Goal: Information Seeking & Learning: Learn about a topic

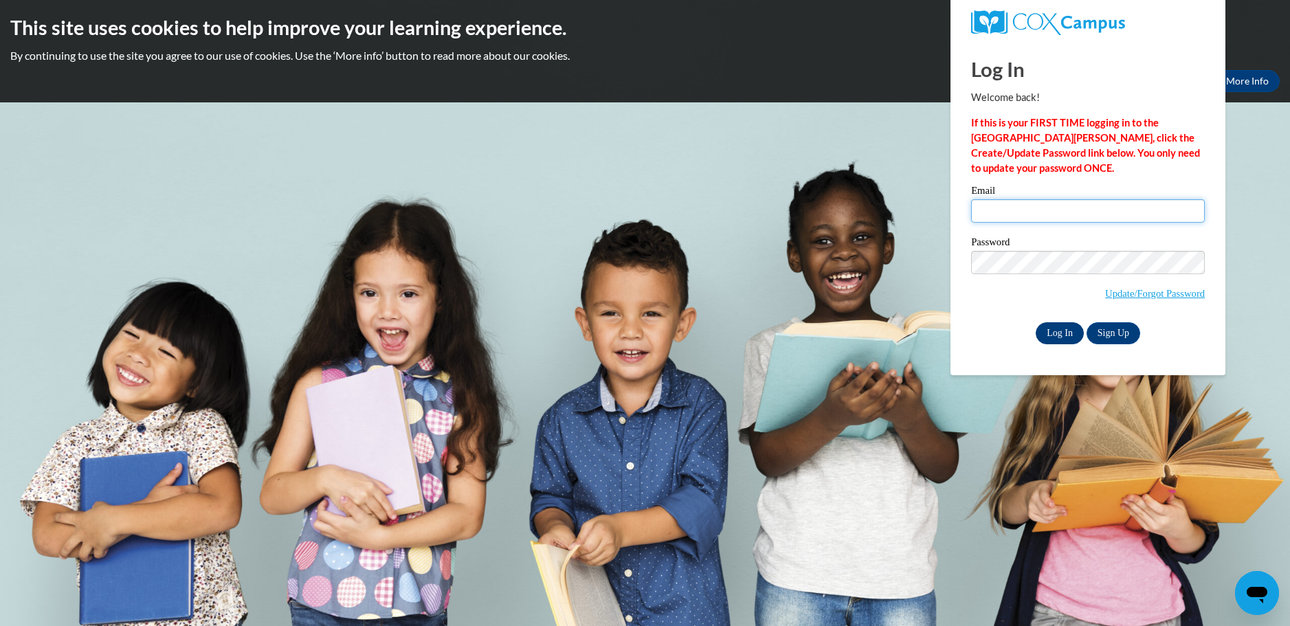
type input "ruthlewis47@yahoo.com"
click at [1063, 334] on input "Log In" at bounding box center [1059, 333] width 48 height 22
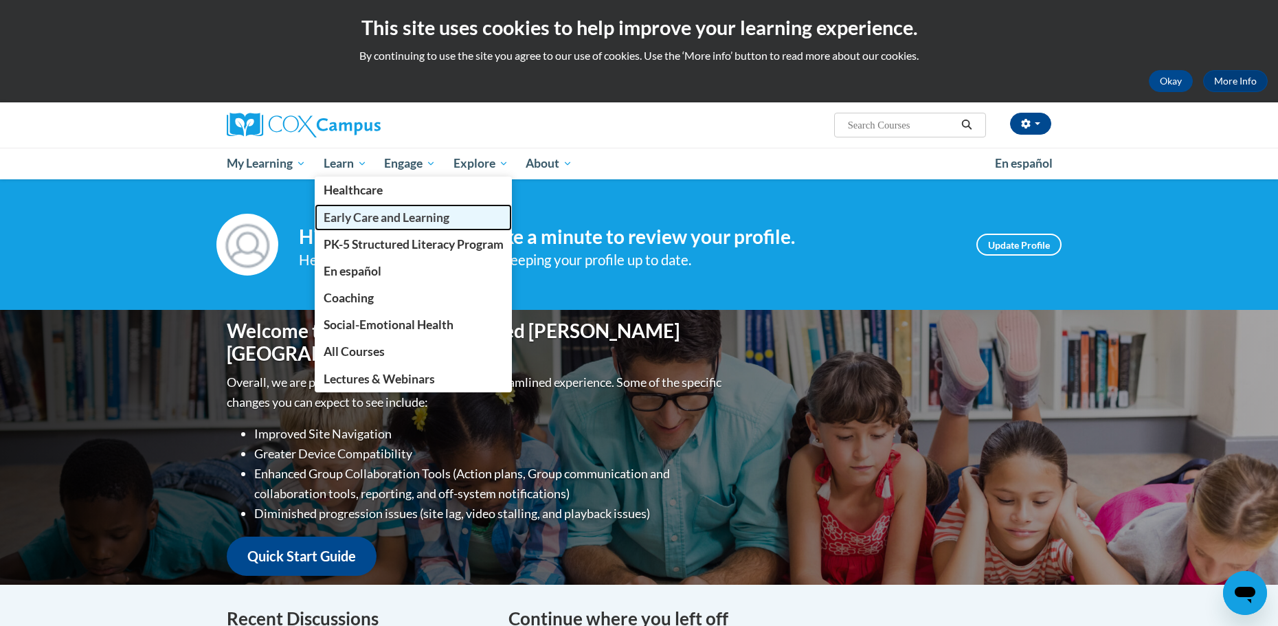
click at [347, 219] on span "Early Care and Learning" at bounding box center [387, 217] width 126 height 14
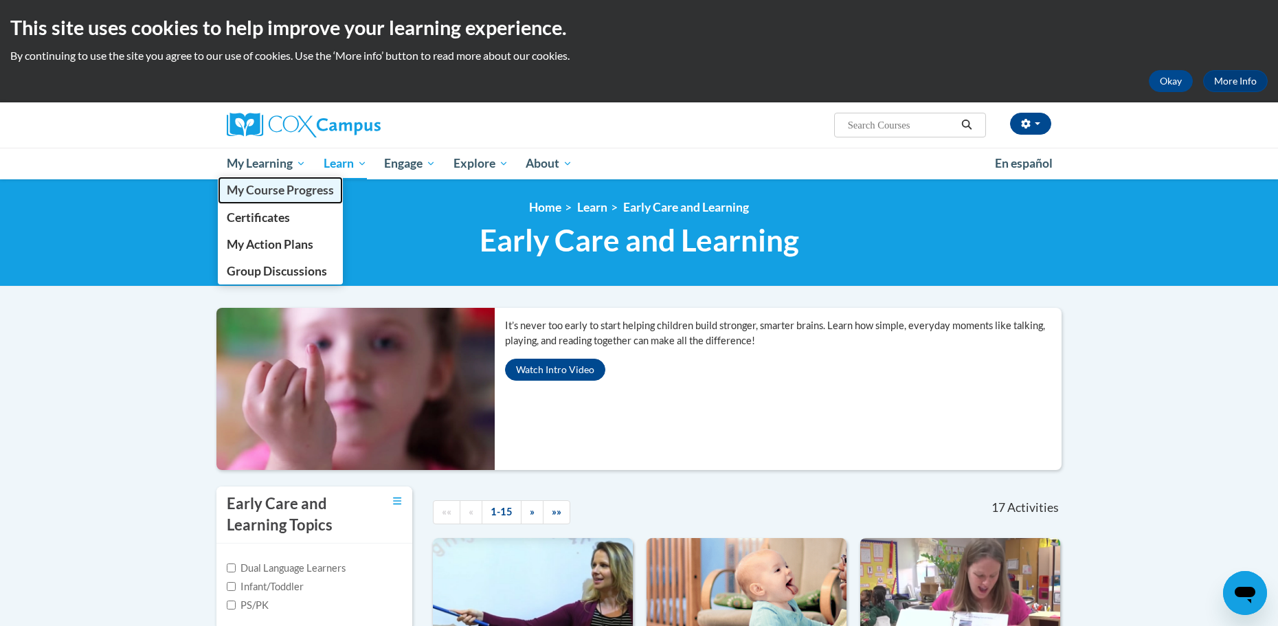
click at [265, 190] on span "My Course Progress" at bounding box center [280, 190] width 107 height 14
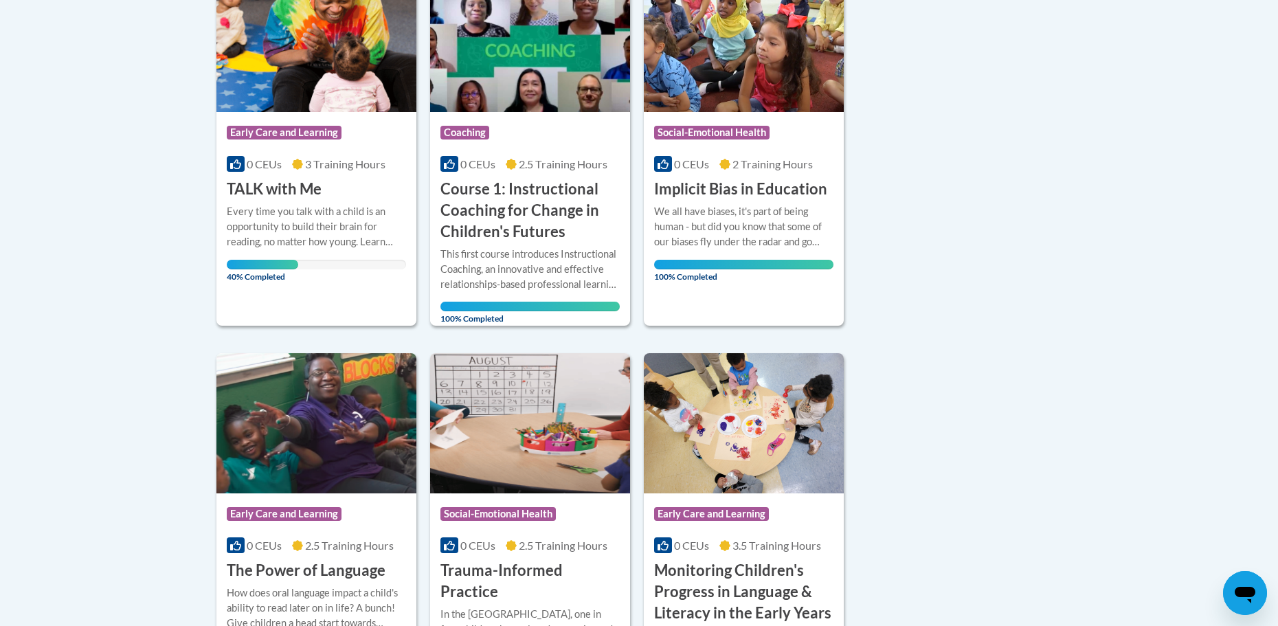
scroll to position [275, 0]
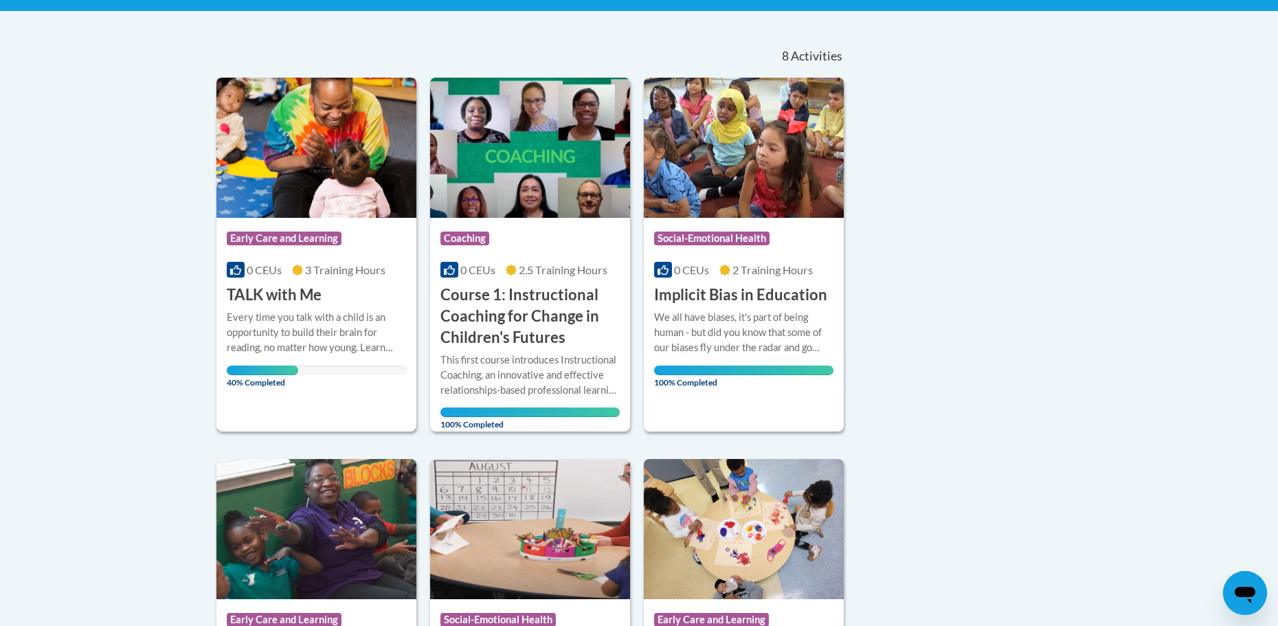
click at [316, 238] on span "Early Care and Learning" at bounding box center [284, 239] width 115 height 14
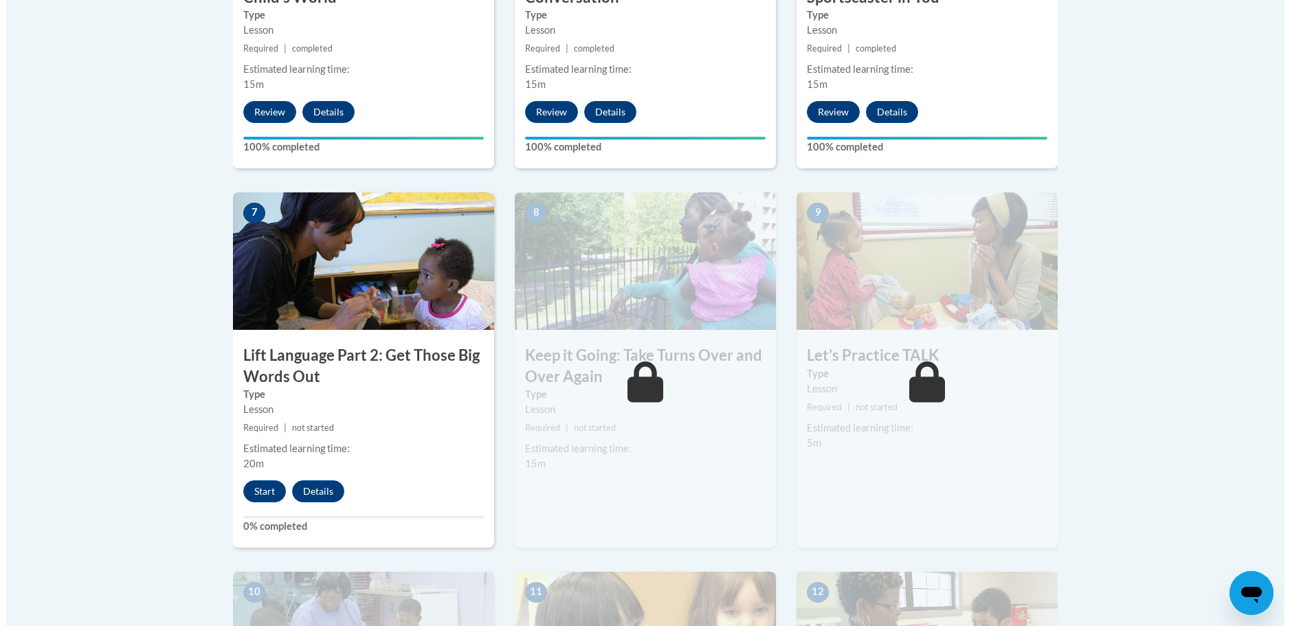
scroll to position [1031, 0]
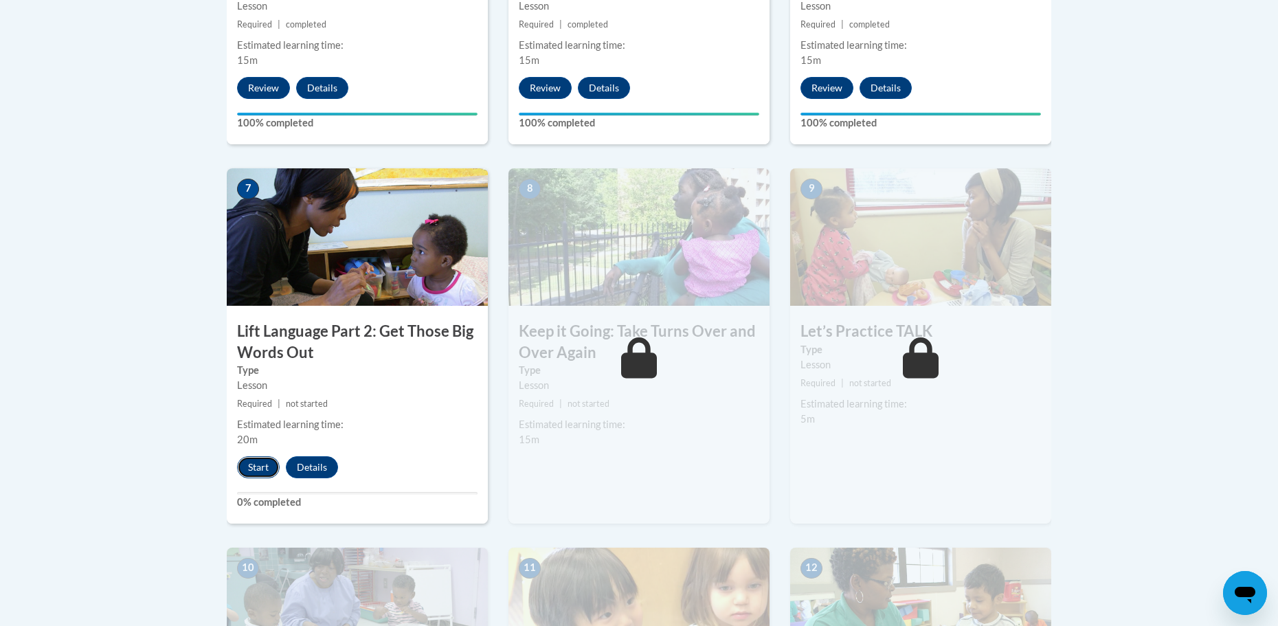
click at [264, 472] on button "Start" at bounding box center [258, 467] width 43 height 22
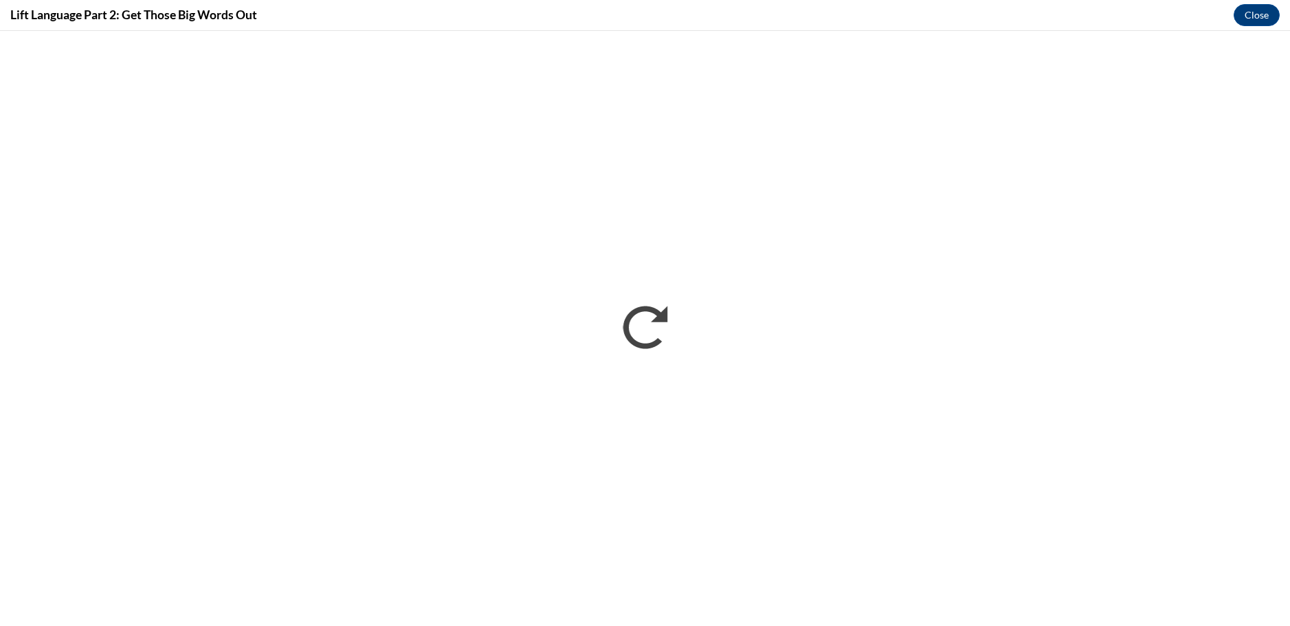
scroll to position [0, 0]
